Goal: Transaction & Acquisition: Purchase product/service

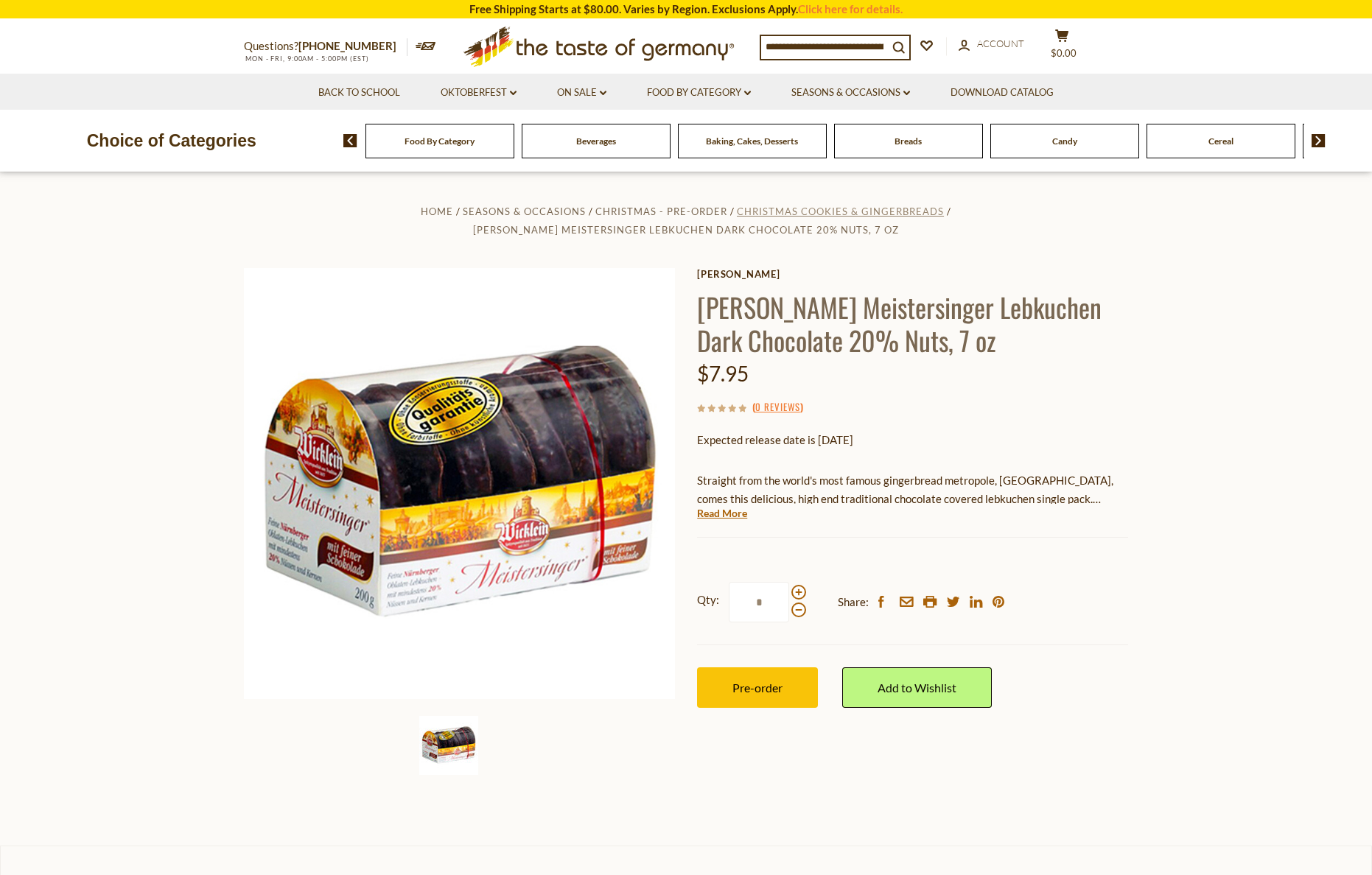
click at [837, 210] on span "Christmas Cookies & Gingerbreads" at bounding box center [840, 211] width 207 height 12
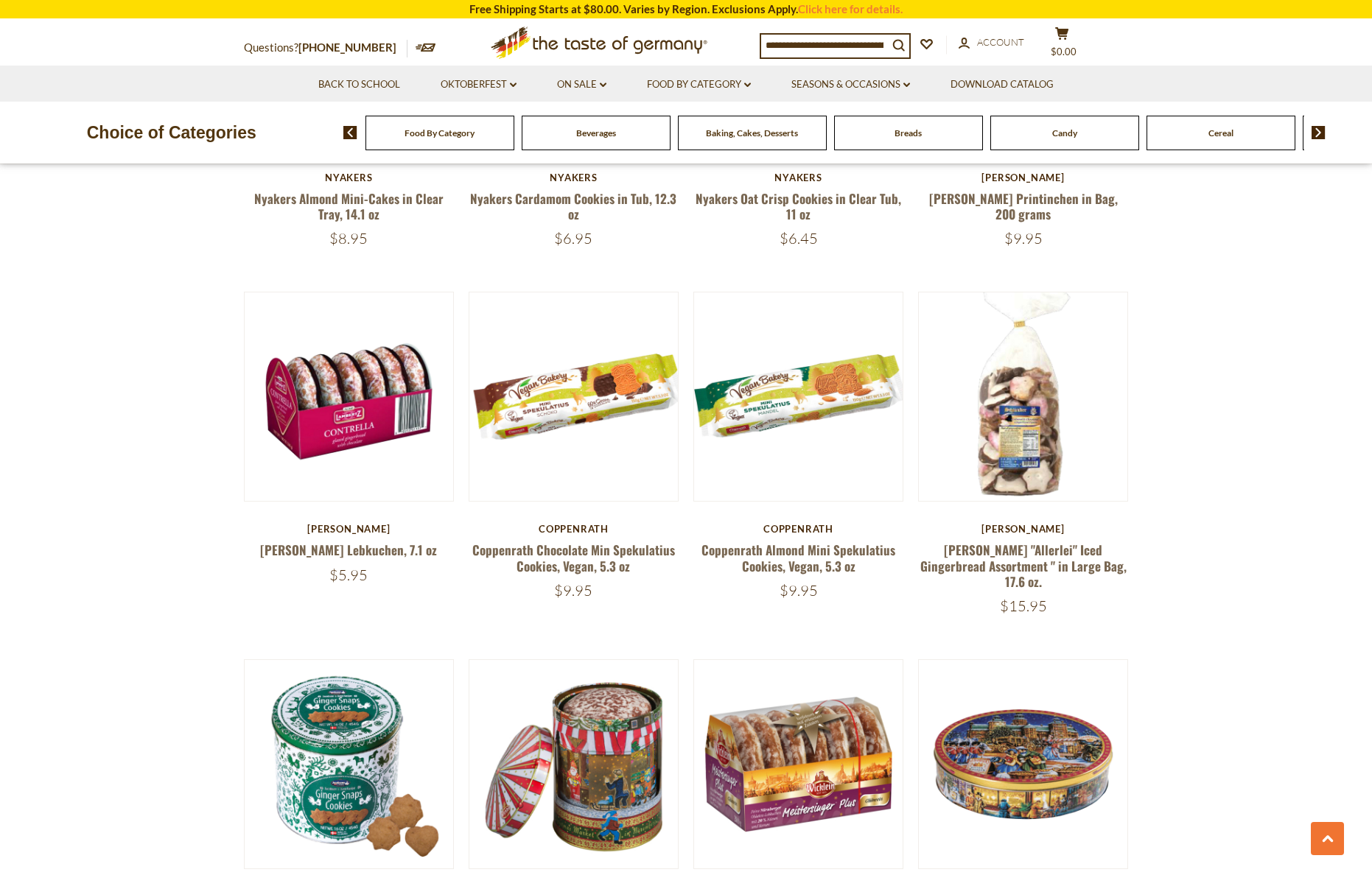
scroll to position [3232, 0]
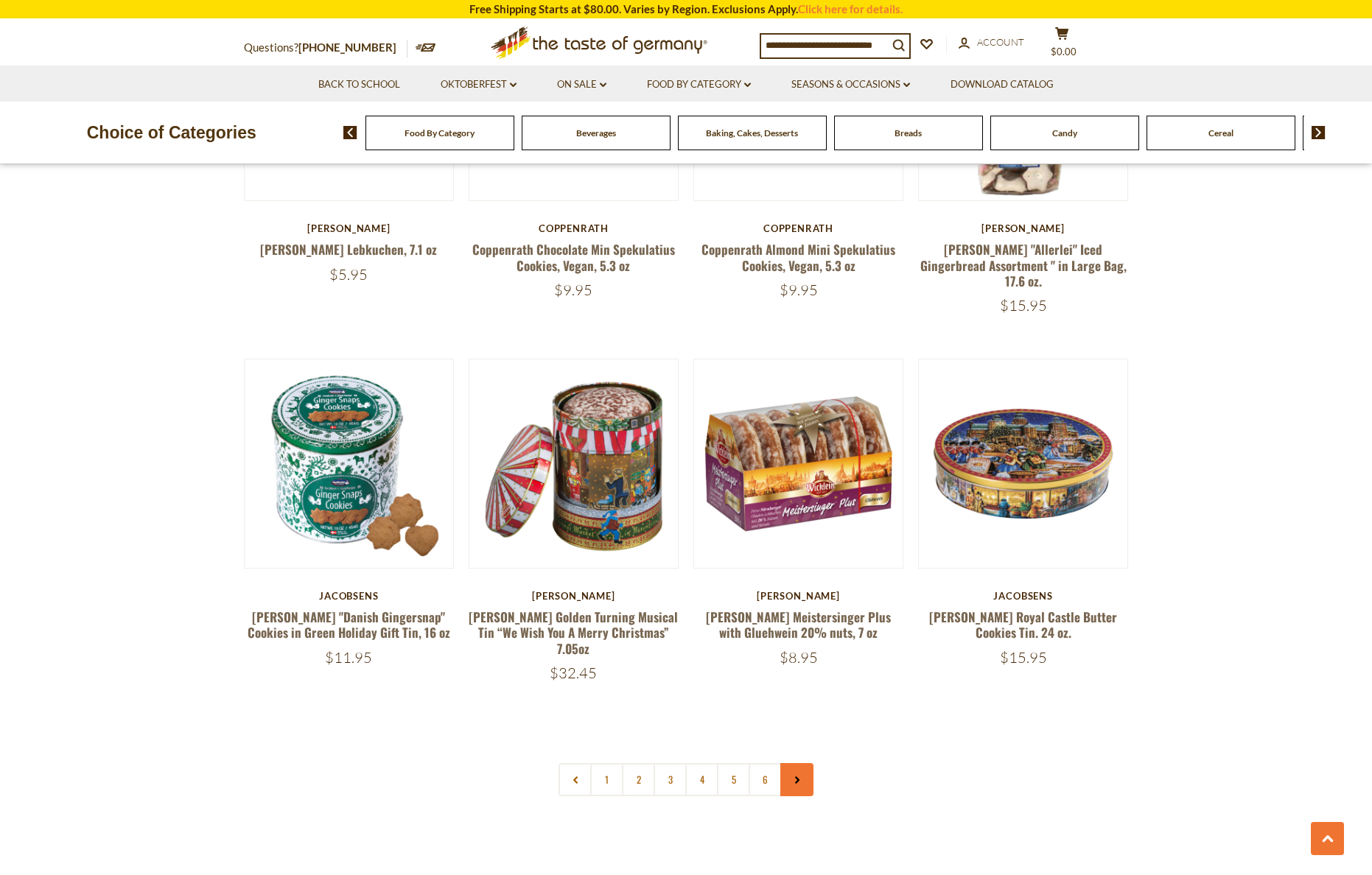
click at [799, 777] on icon at bounding box center [796, 780] width 8 height 8
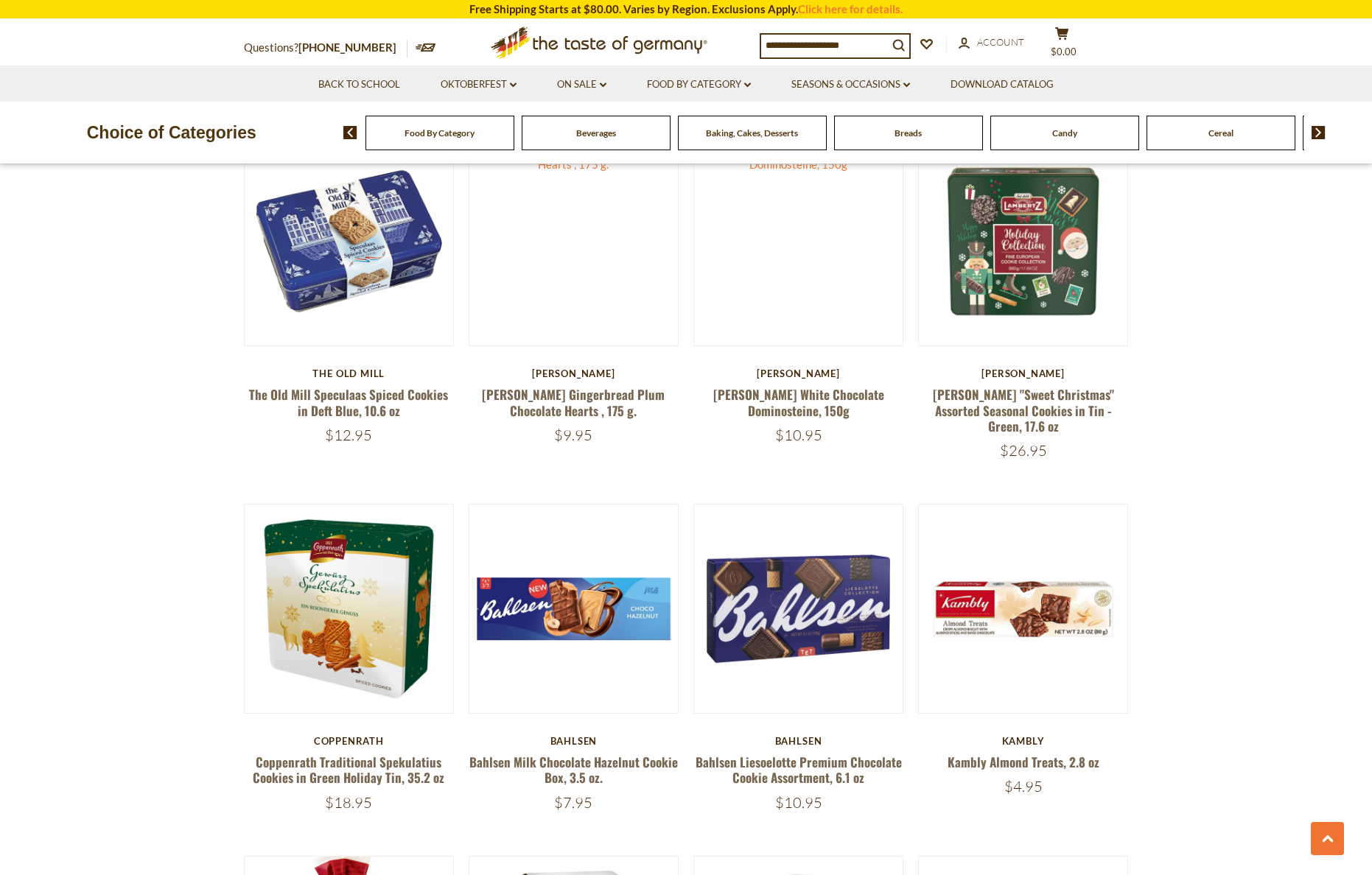
scroll to position [1578, 0]
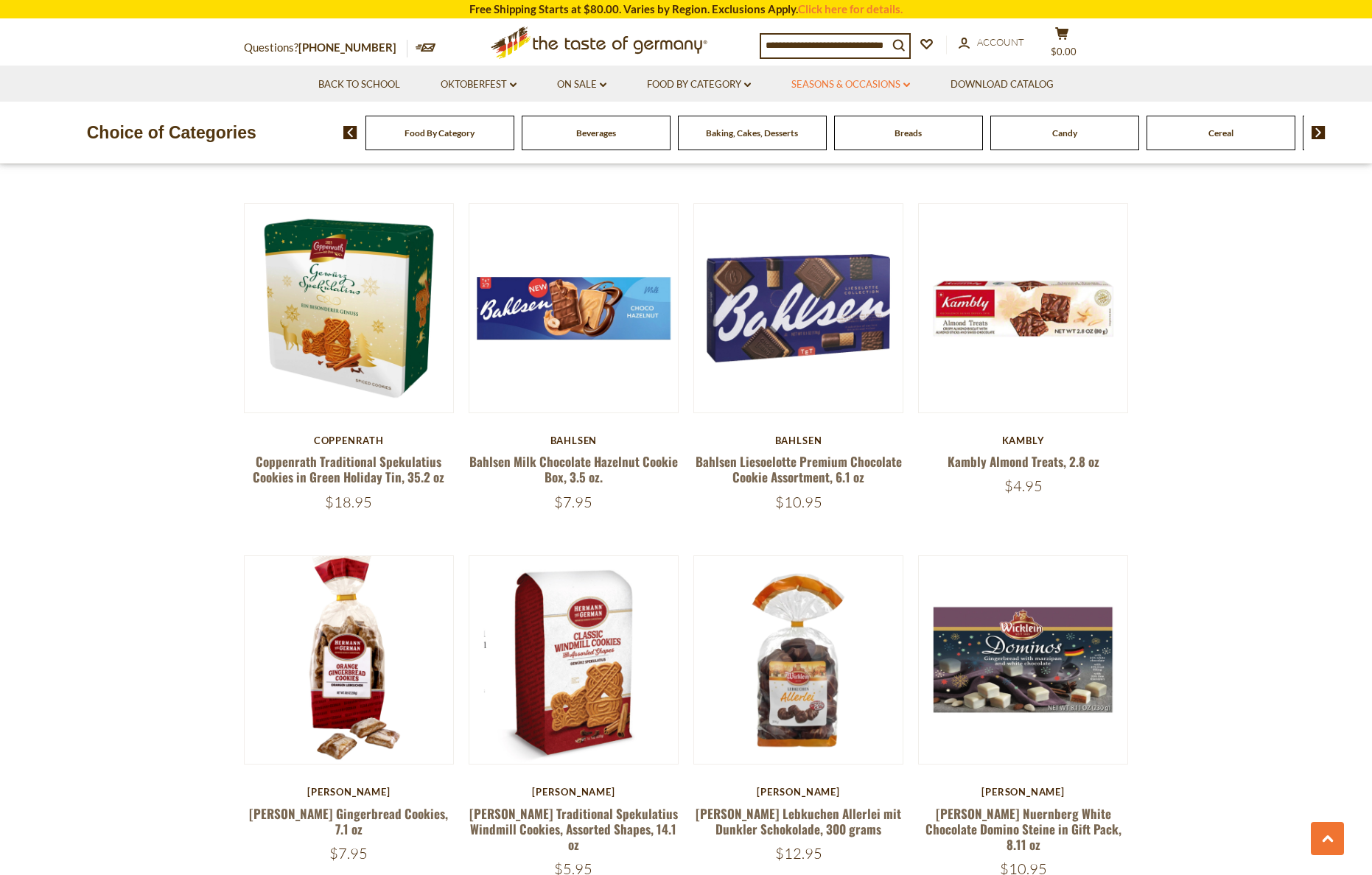
click at [866, 84] on link "Seasons & Occasions dropdown_arrow" at bounding box center [851, 84] width 118 height 16
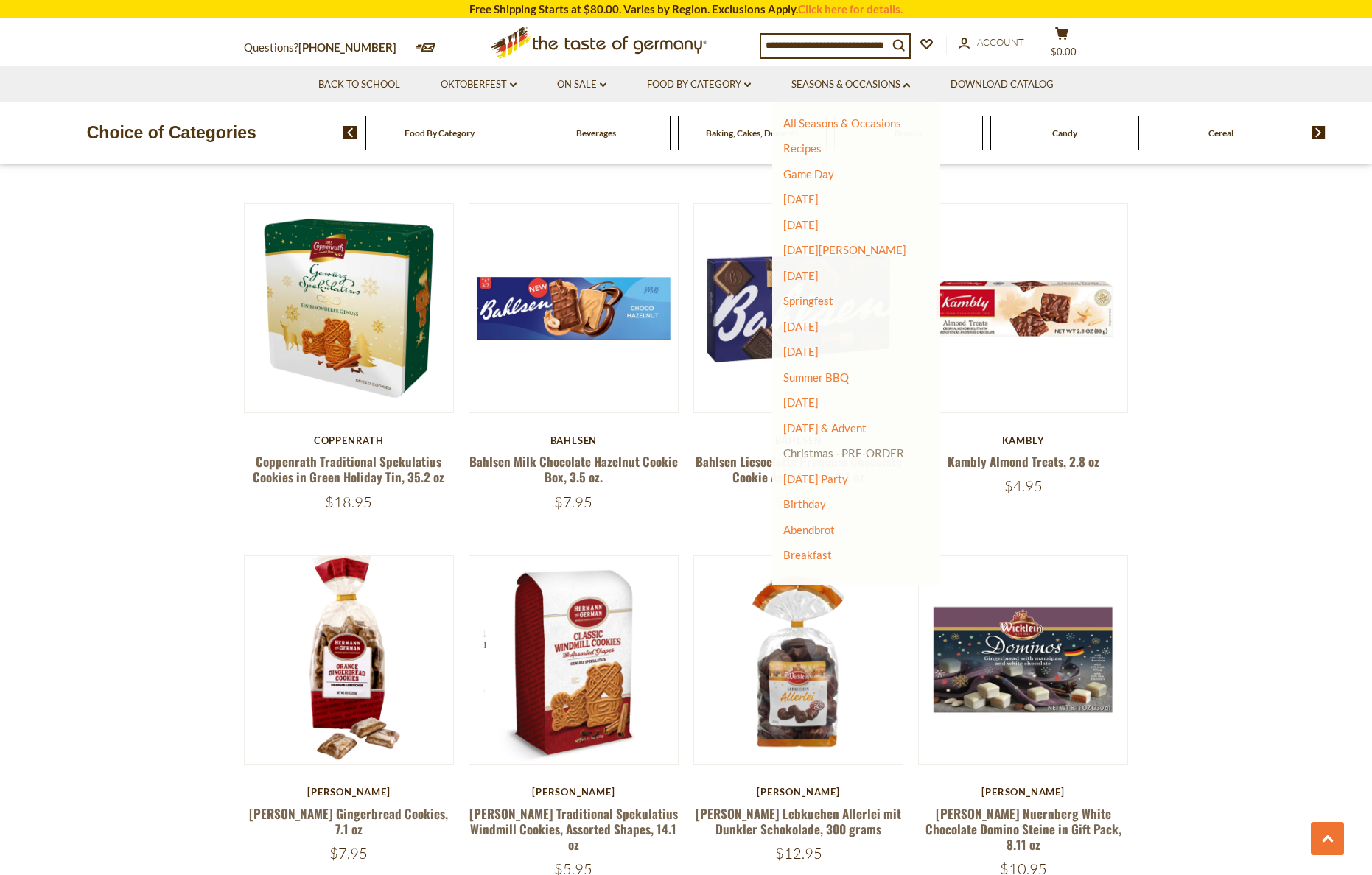
click at [868, 452] on link "Christmas - PRE-ORDER" at bounding box center [843, 453] width 121 height 21
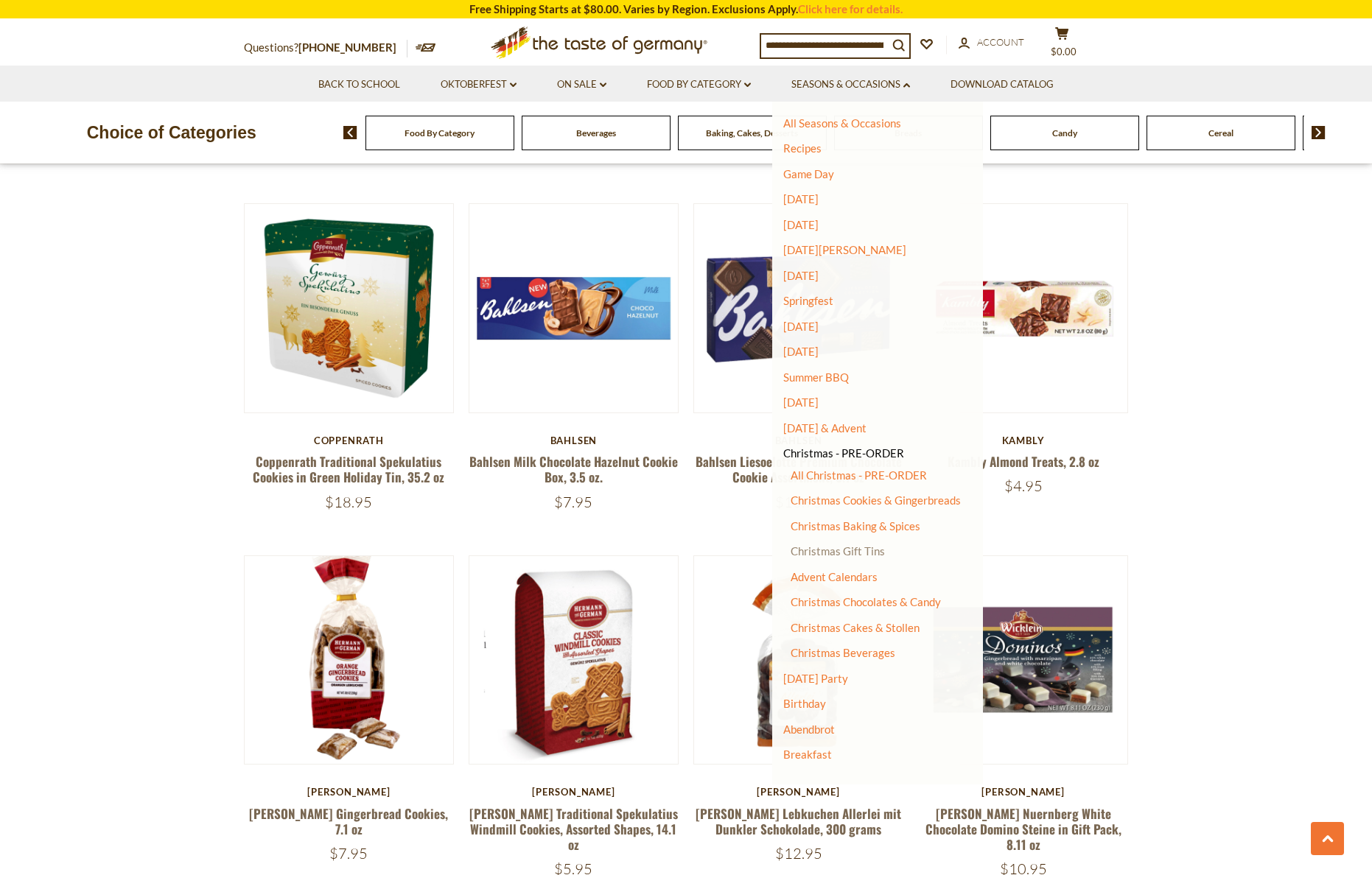
click at [853, 551] on link "Christmas Gift Tins" at bounding box center [837, 551] width 95 height 13
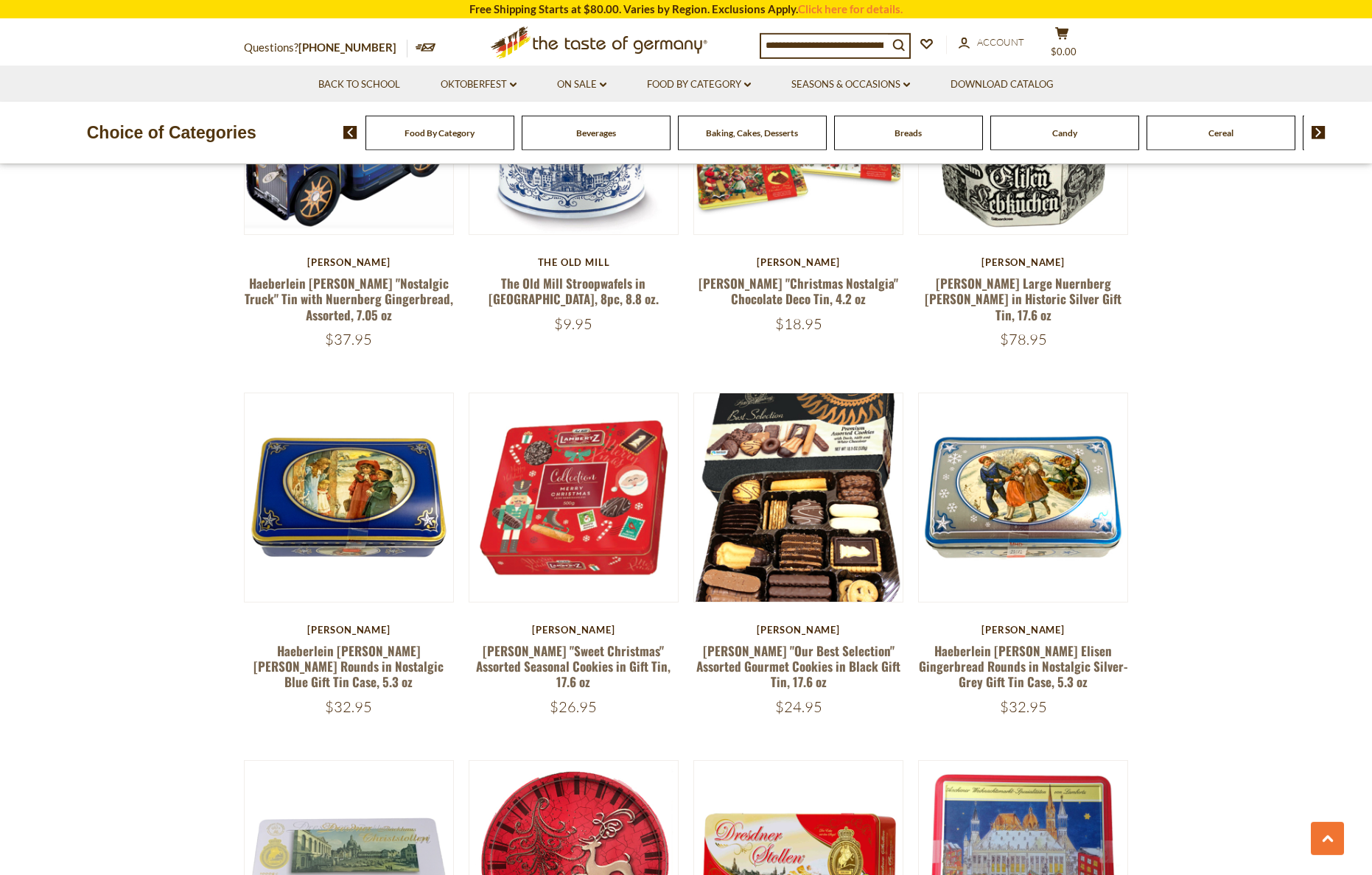
scroll to position [2631, 0]
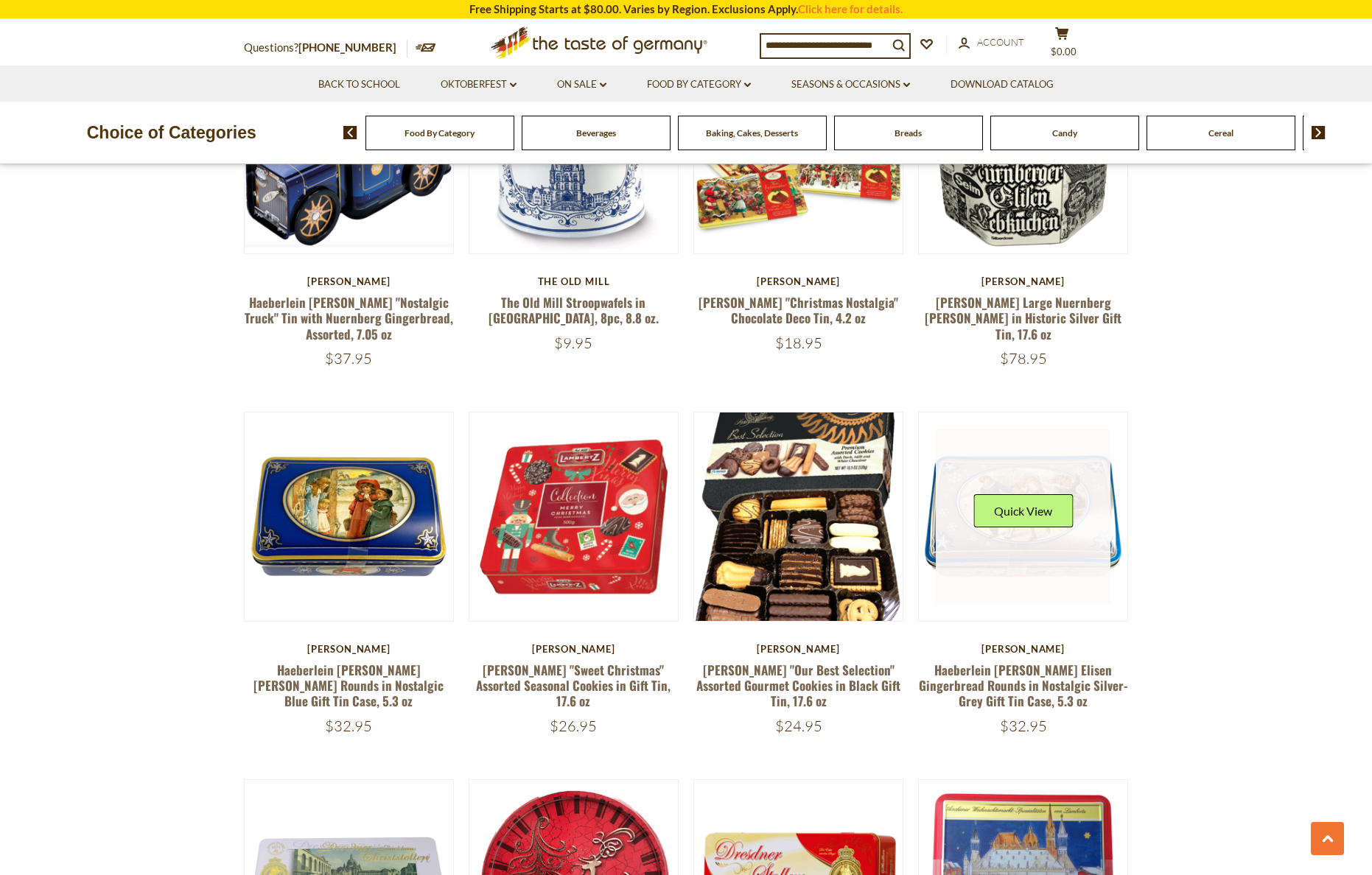
click at [992, 462] on link at bounding box center [1023, 516] width 175 height 175
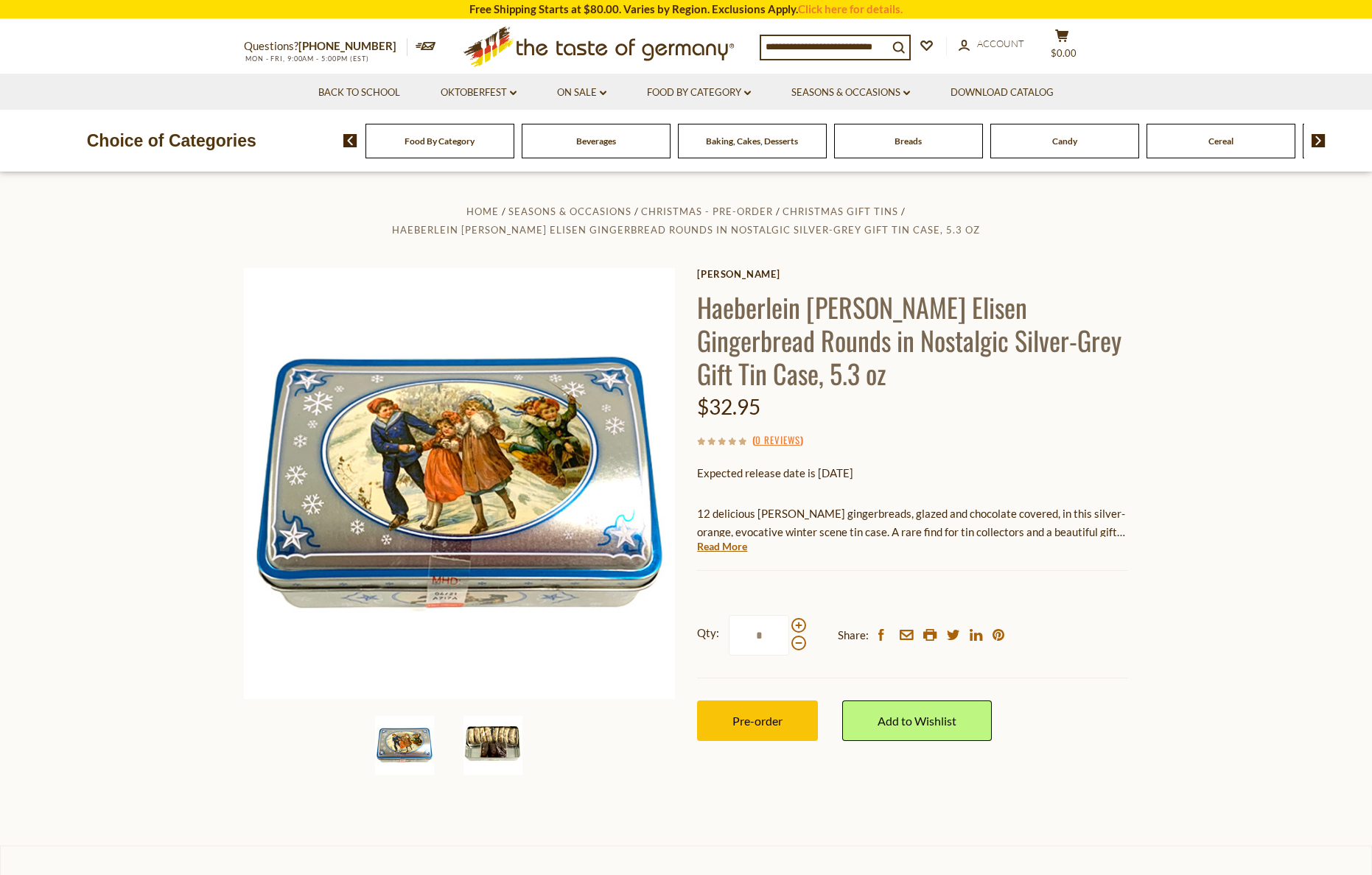
click at [505, 752] on img at bounding box center [492, 746] width 59 height 59
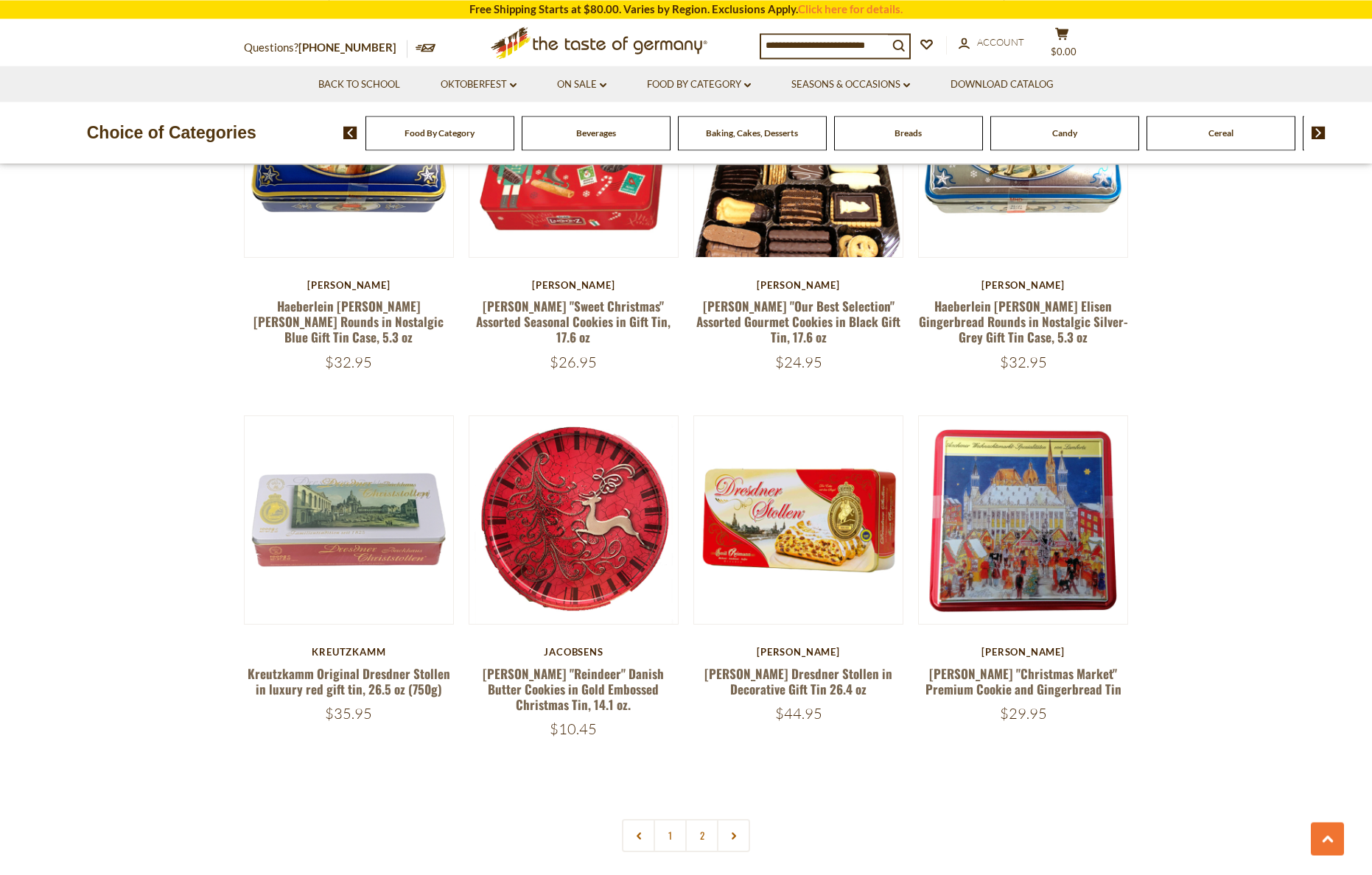
scroll to position [3006, 0]
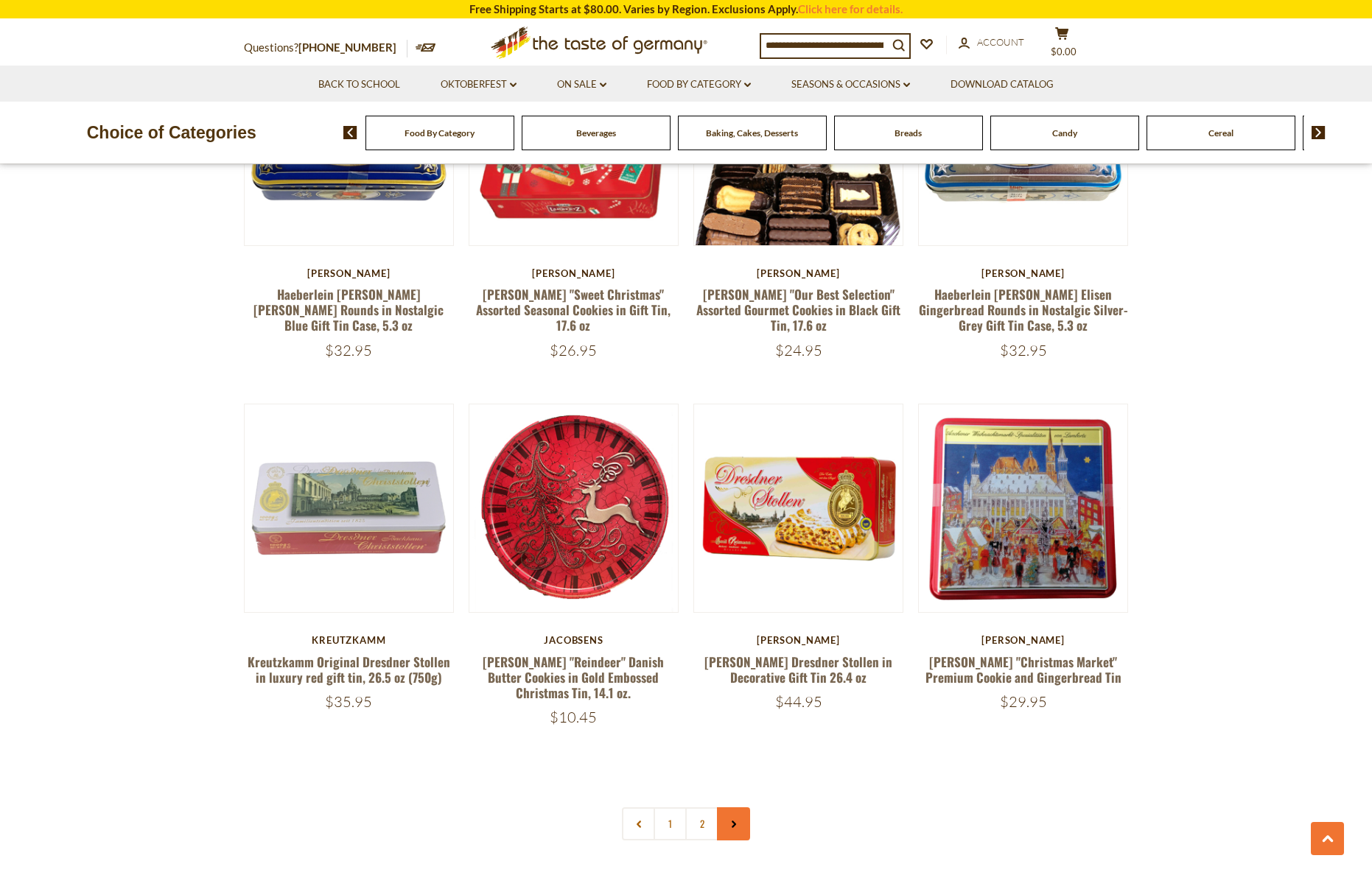
click at [731, 821] on icon at bounding box center [733, 824] width 8 height 8
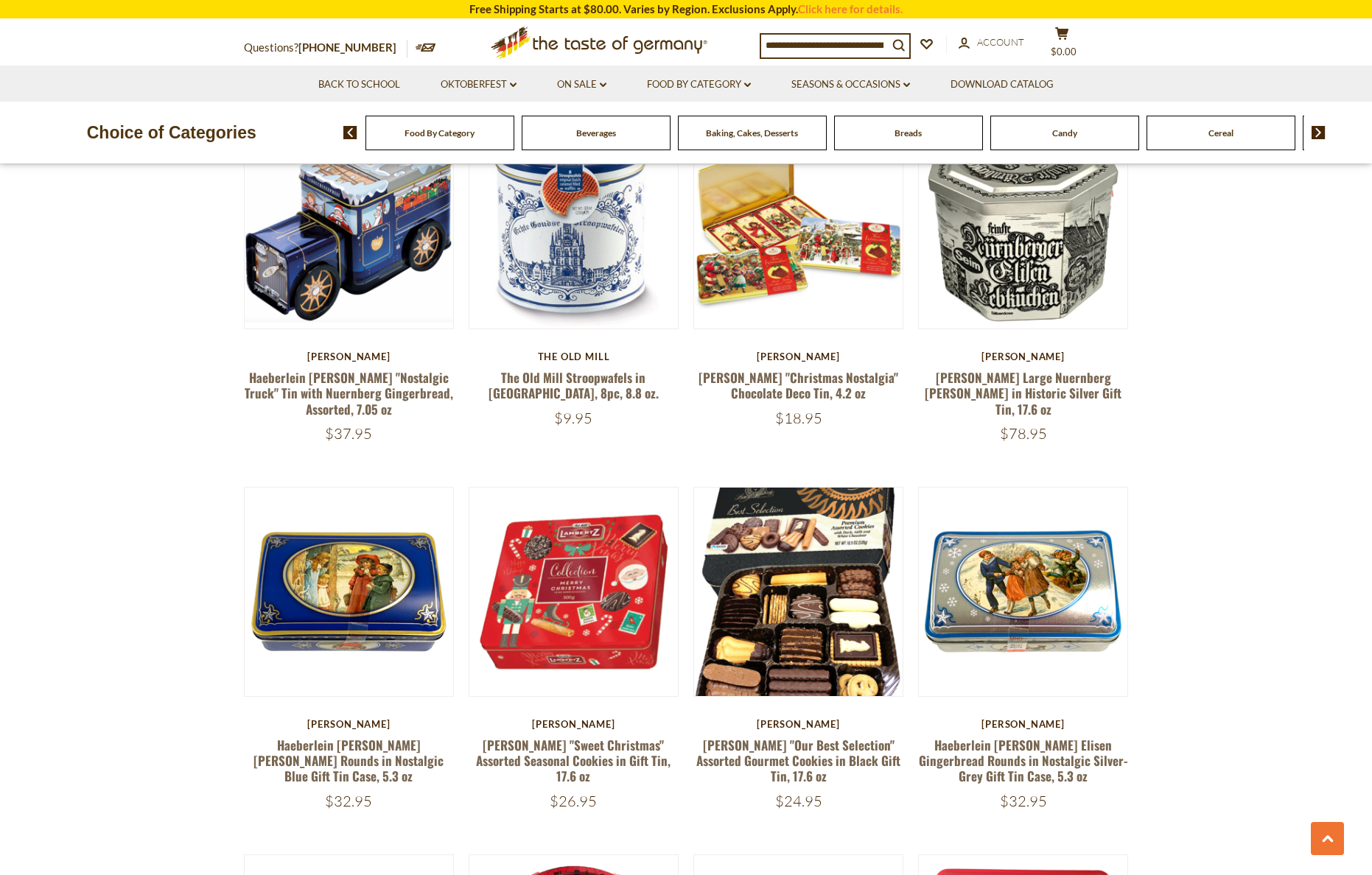
scroll to position [2330, 0]
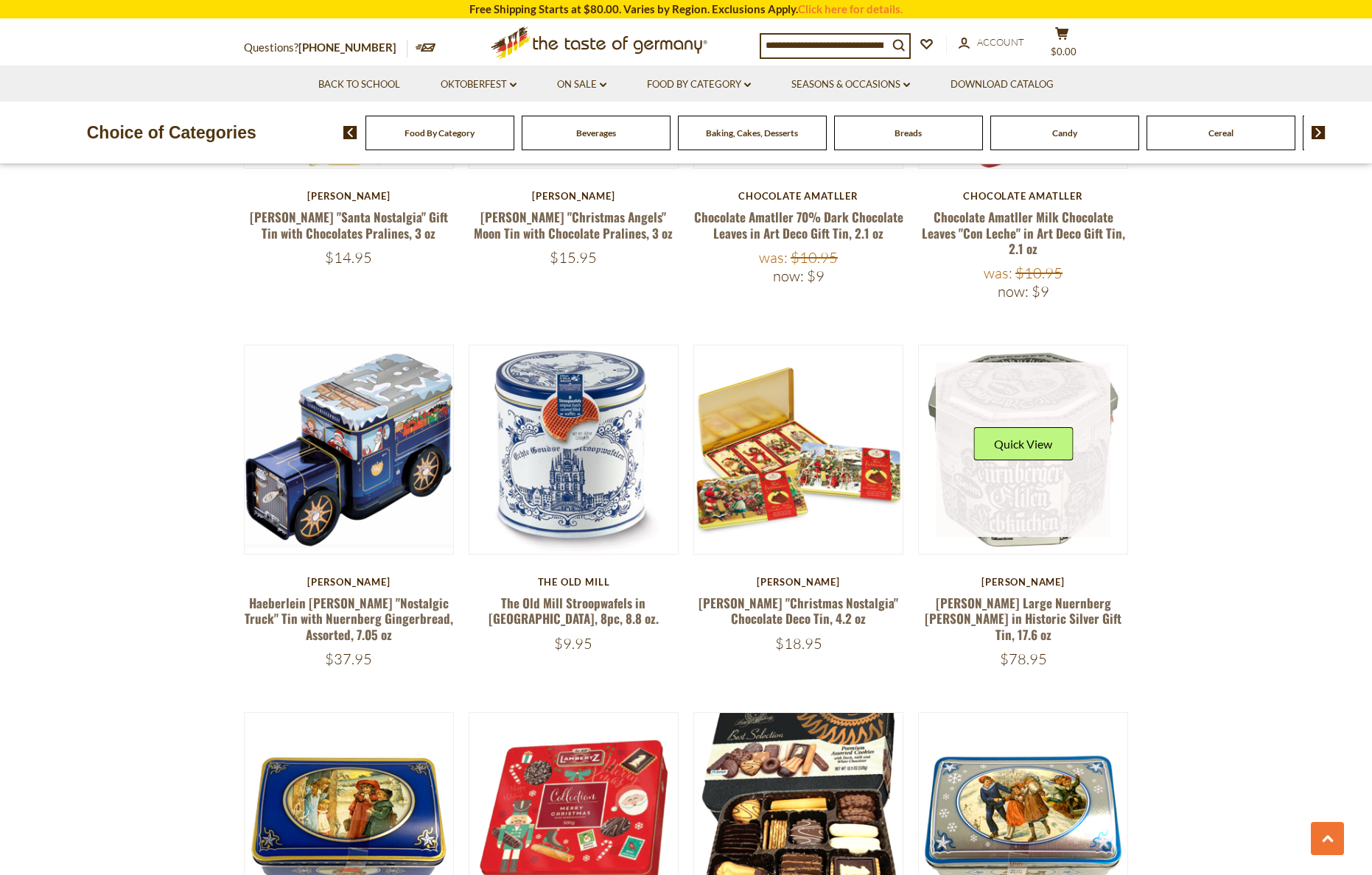
click at [1043, 405] on link at bounding box center [1023, 450] width 175 height 175
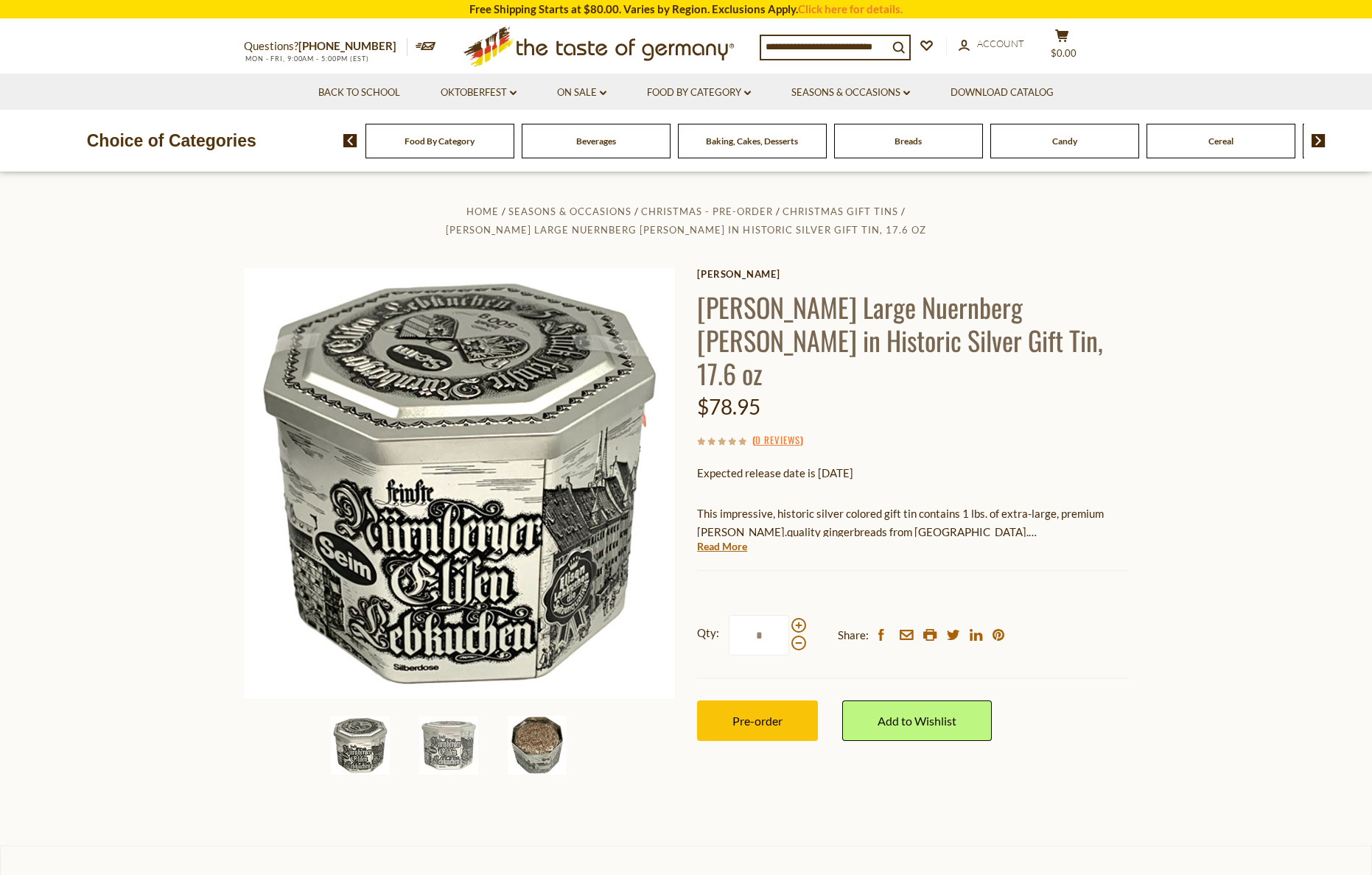
click at [540, 743] on img at bounding box center [536, 746] width 59 height 59
